Goal: Navigation & Orientation: Find specific page/section

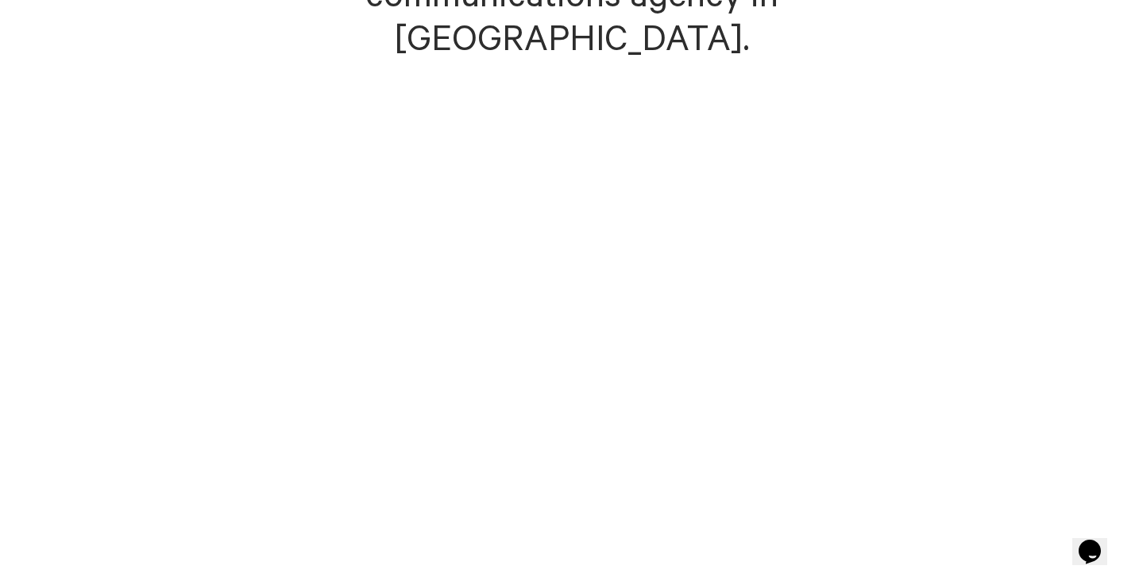
scroll to position [34, 0]
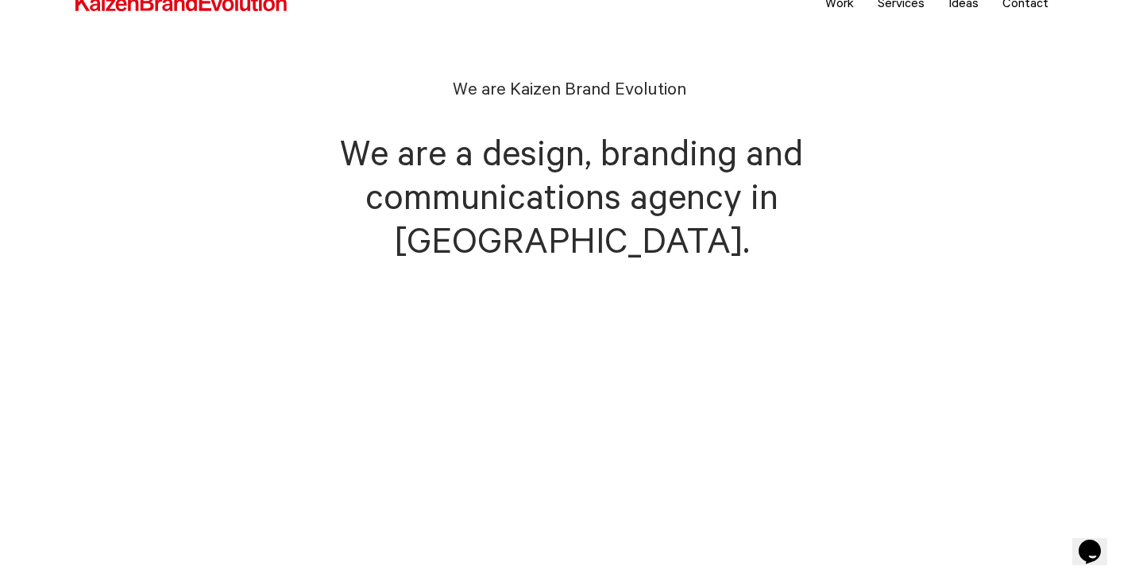
click at [217, 14] on link at bounding box center [217, 6] width 286 height 48
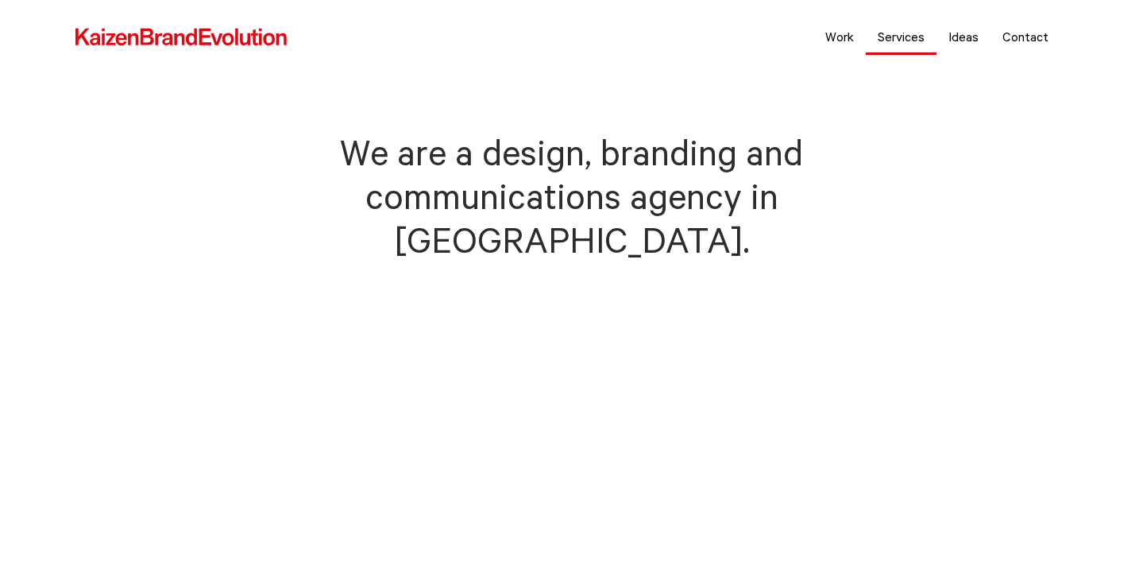
click at [926, 34] on link "Services" at bounding box center [901, 37] width 71 height 40
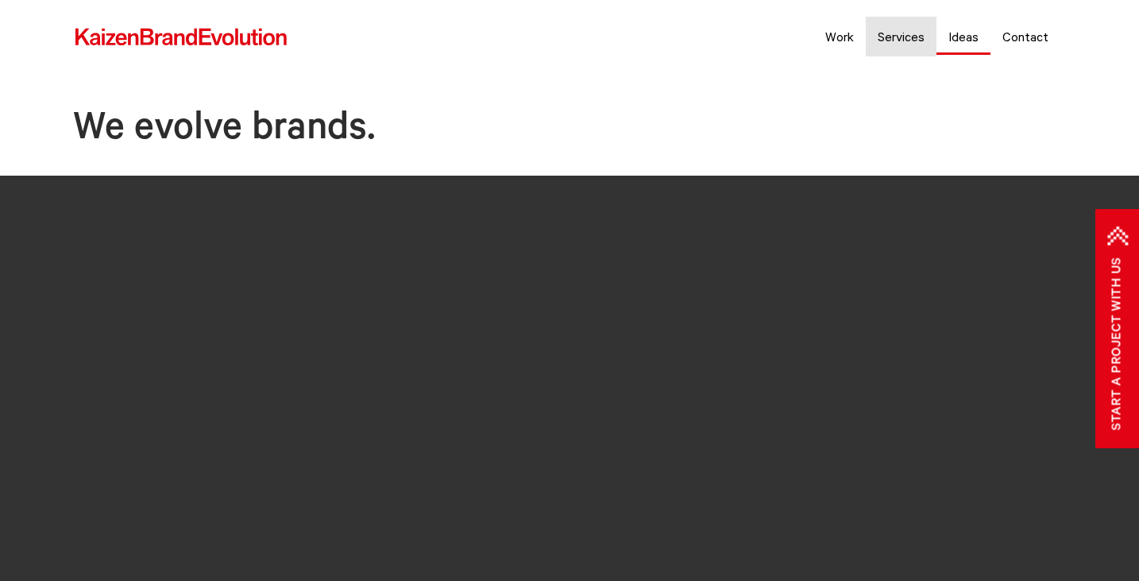
click at [974, 40] on link "Ideas" at bounding box center [963, 37] width 54 height 40
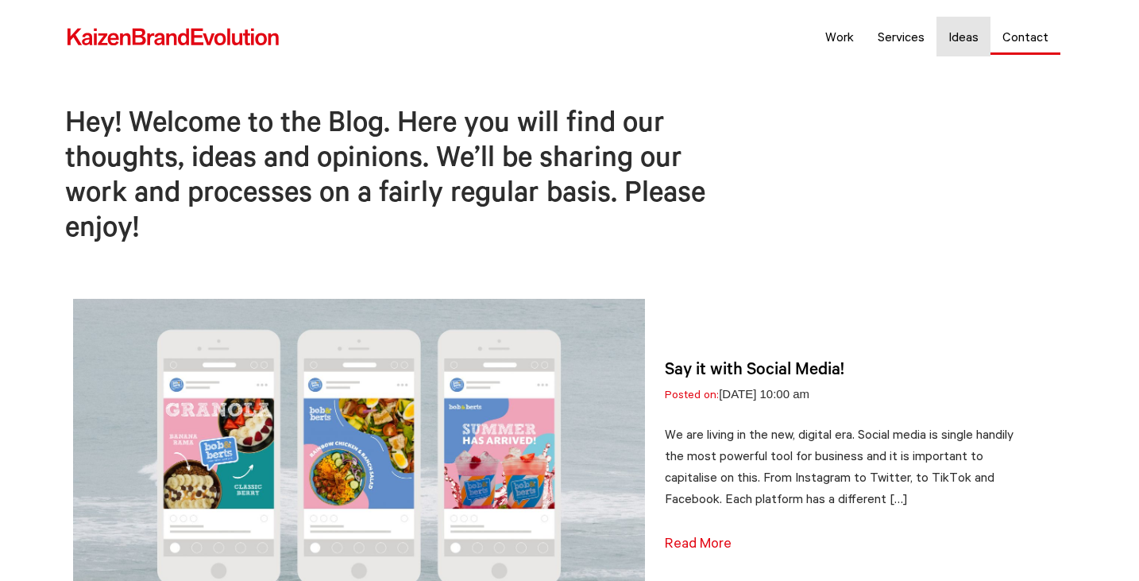
click at [1008, 39] on link "Contact" at bounding box center [1025, 37] width 70 height 40
